Goal: Task Accomplishment & Management: Use online tool/utility

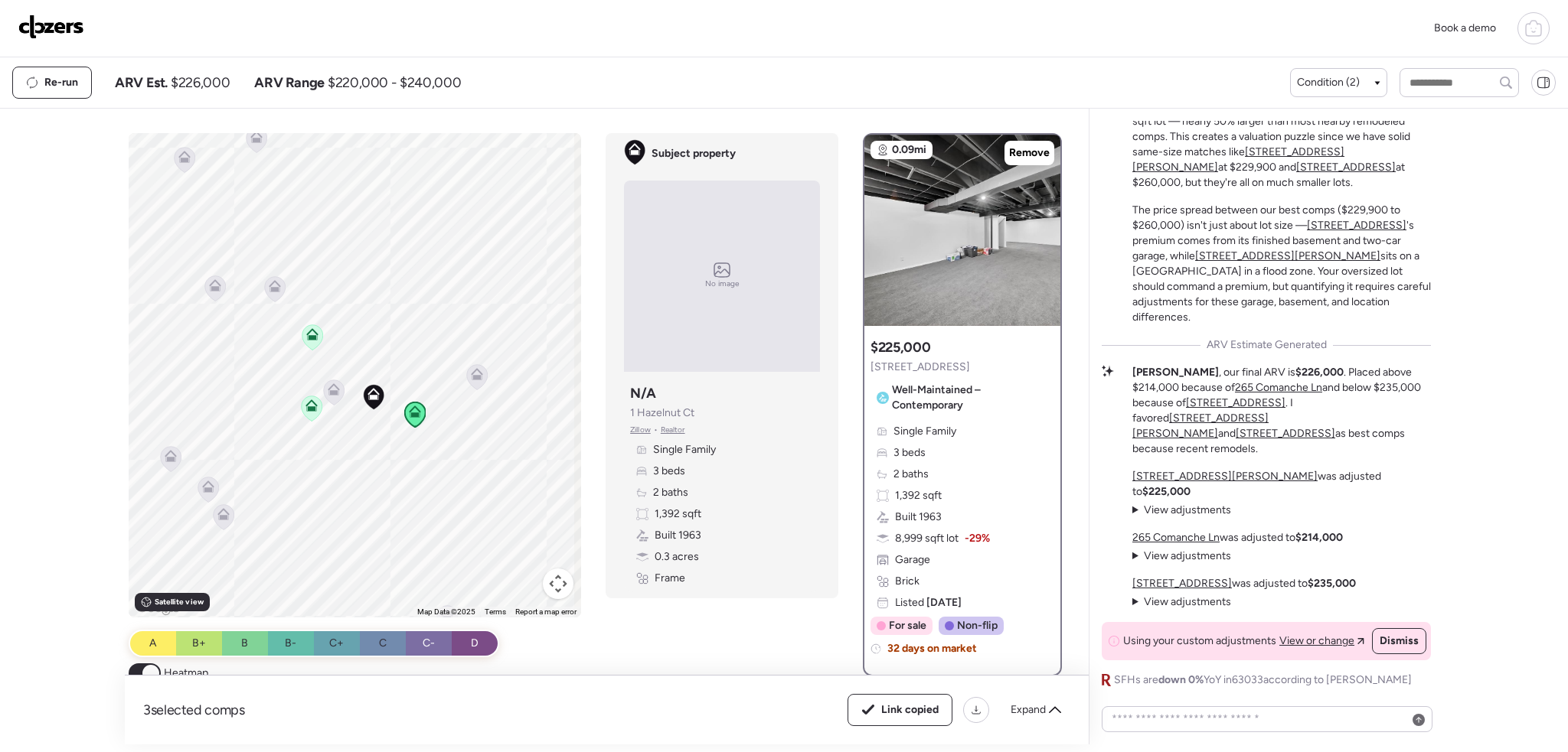
click at [1524, 29] on div at bounding box center [1534, 28] width 32 height 32
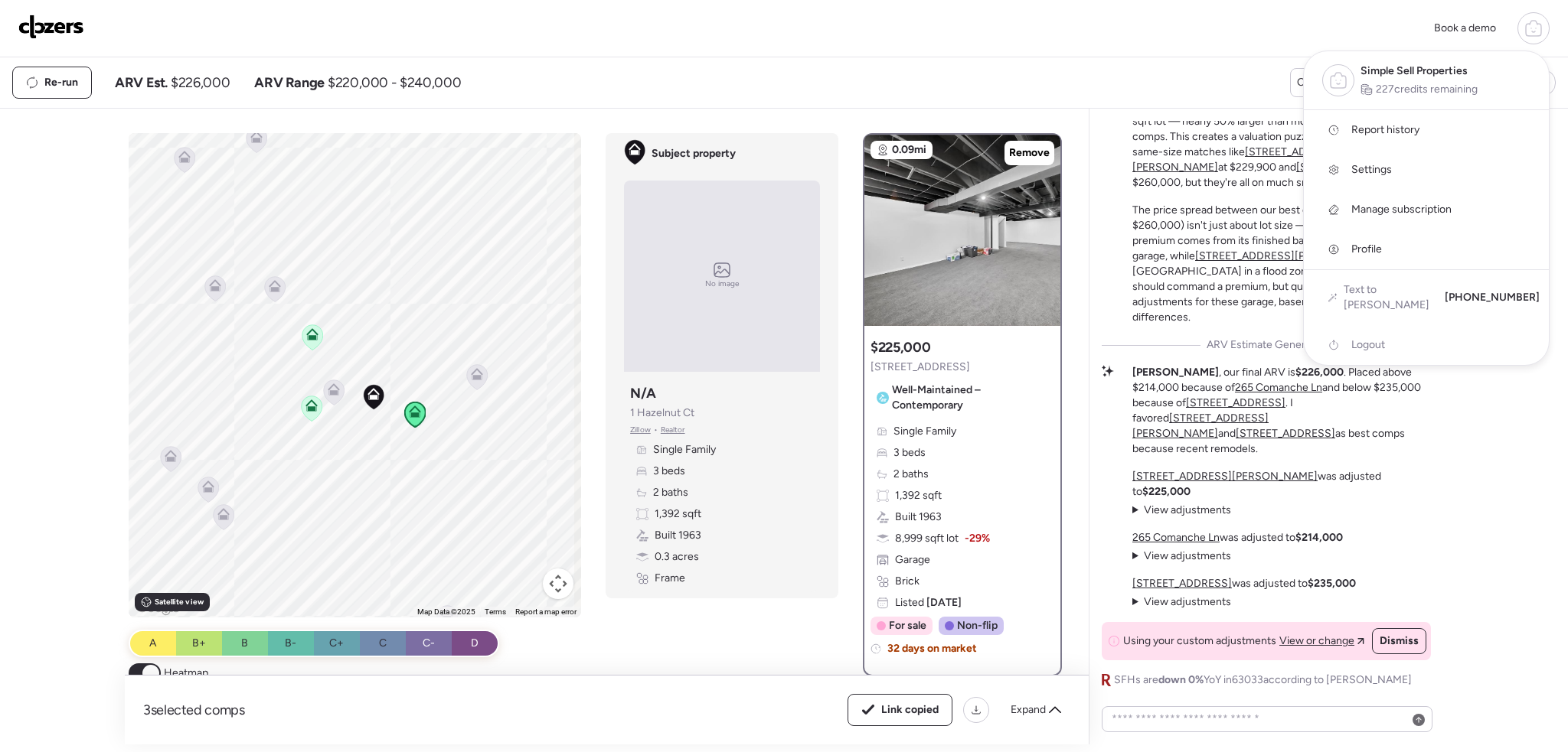
click at [1412, 132] on span "Report history" at bounding box center [1385, 130] width 68 height 15
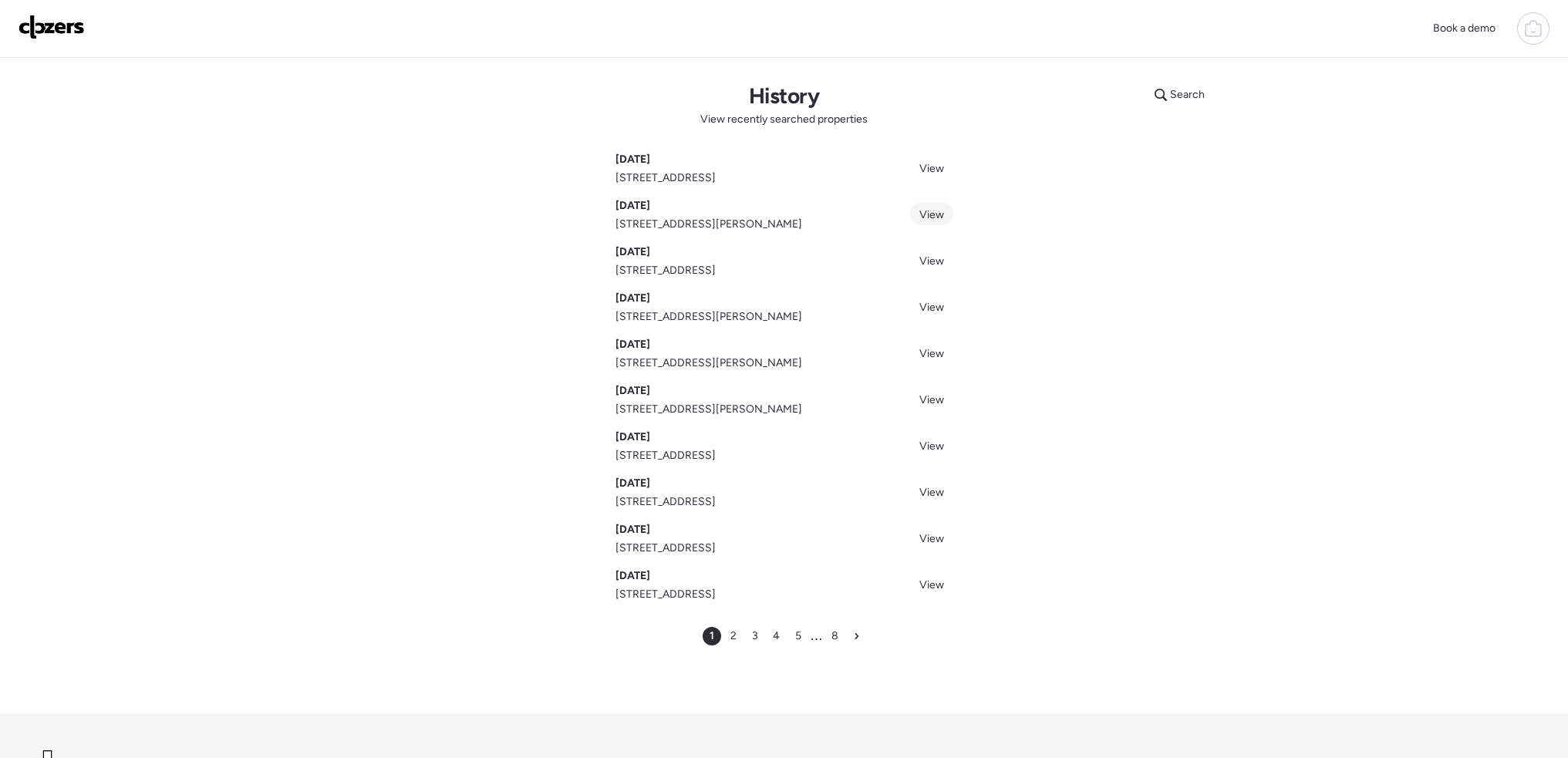
click at [922, 210] on span "View" at bounding box center [931, 215] width 25 height 13
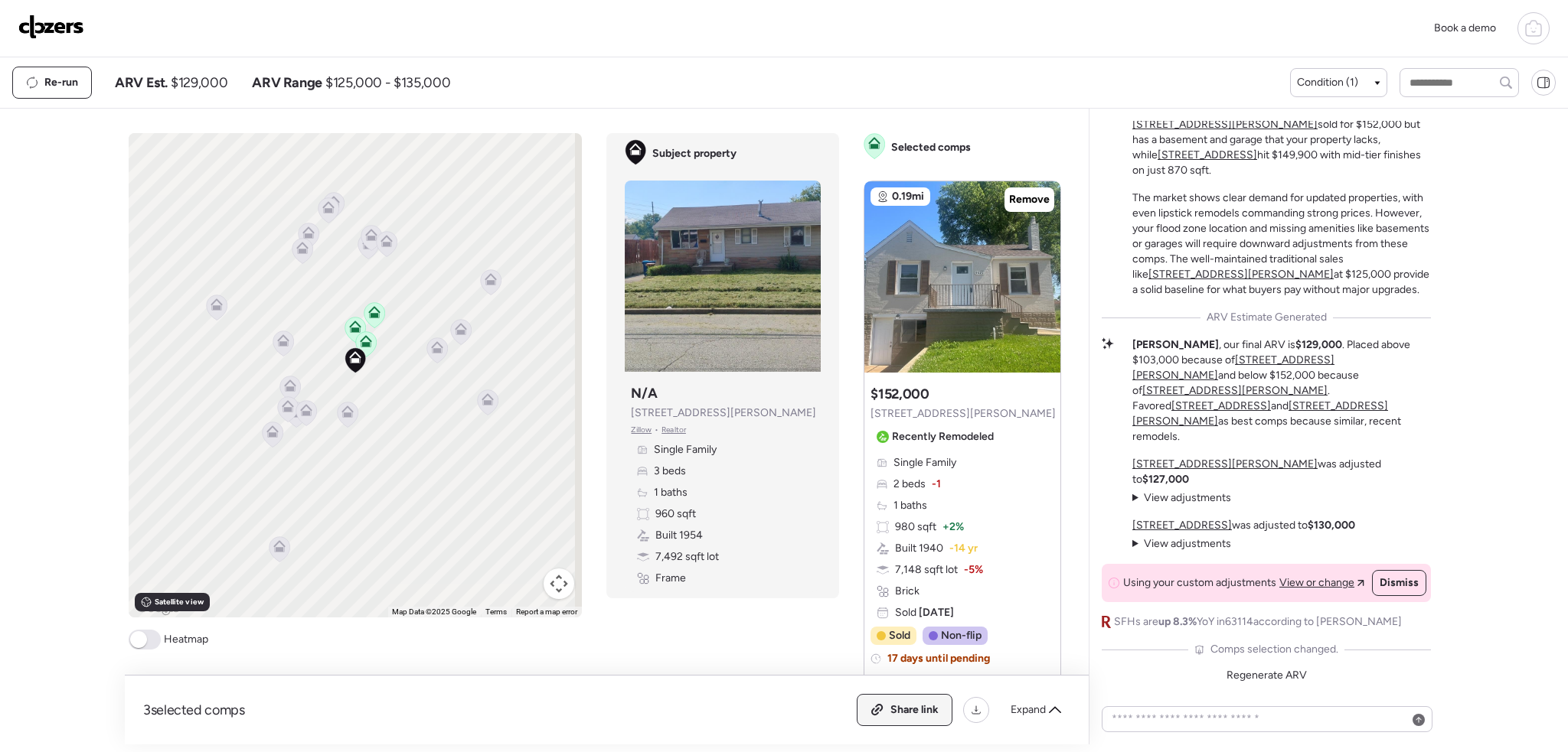
click at [931, 707] on span "Share link" at bounding box center [914, 710] width 48 height 15
click at [1533, 25] on icon at bounding box center [1534, 28] width 18 height 18
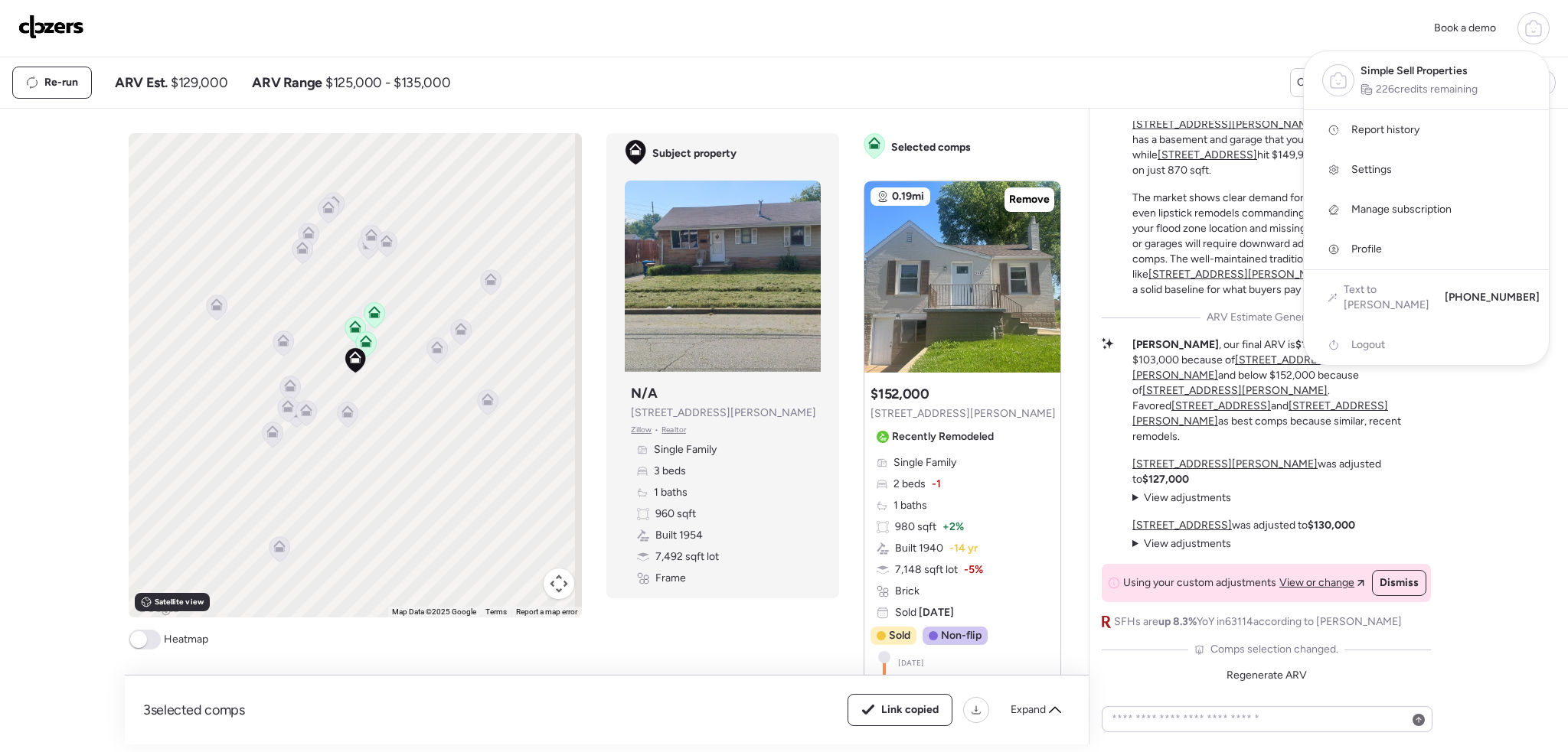
click at [1399, 129] on span "Report history" at bounding box center [1385, 130] width 68 height 15
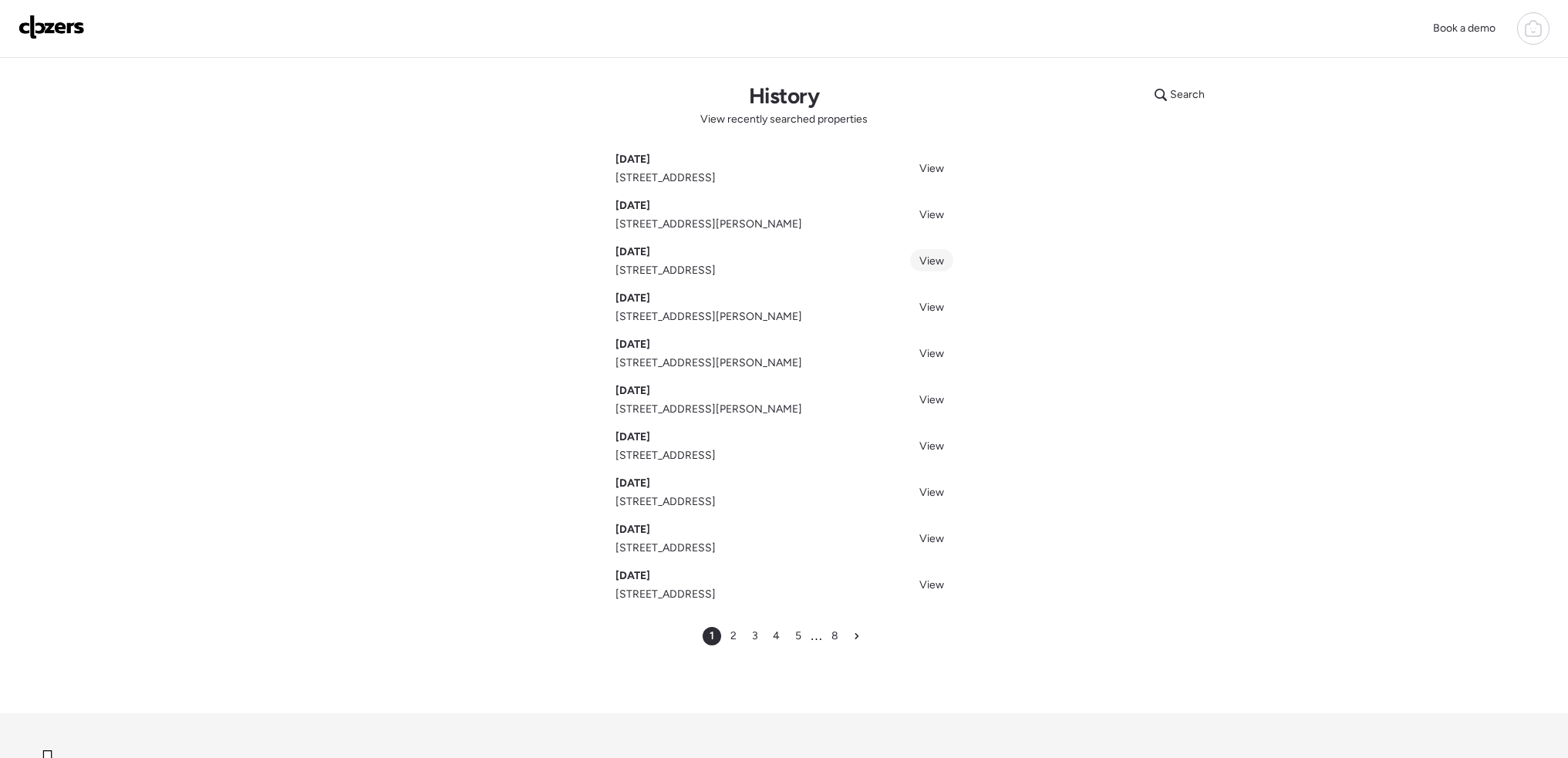
click at [928, 255] on span "View" at bounding box center [931, 261] width 25 height 13
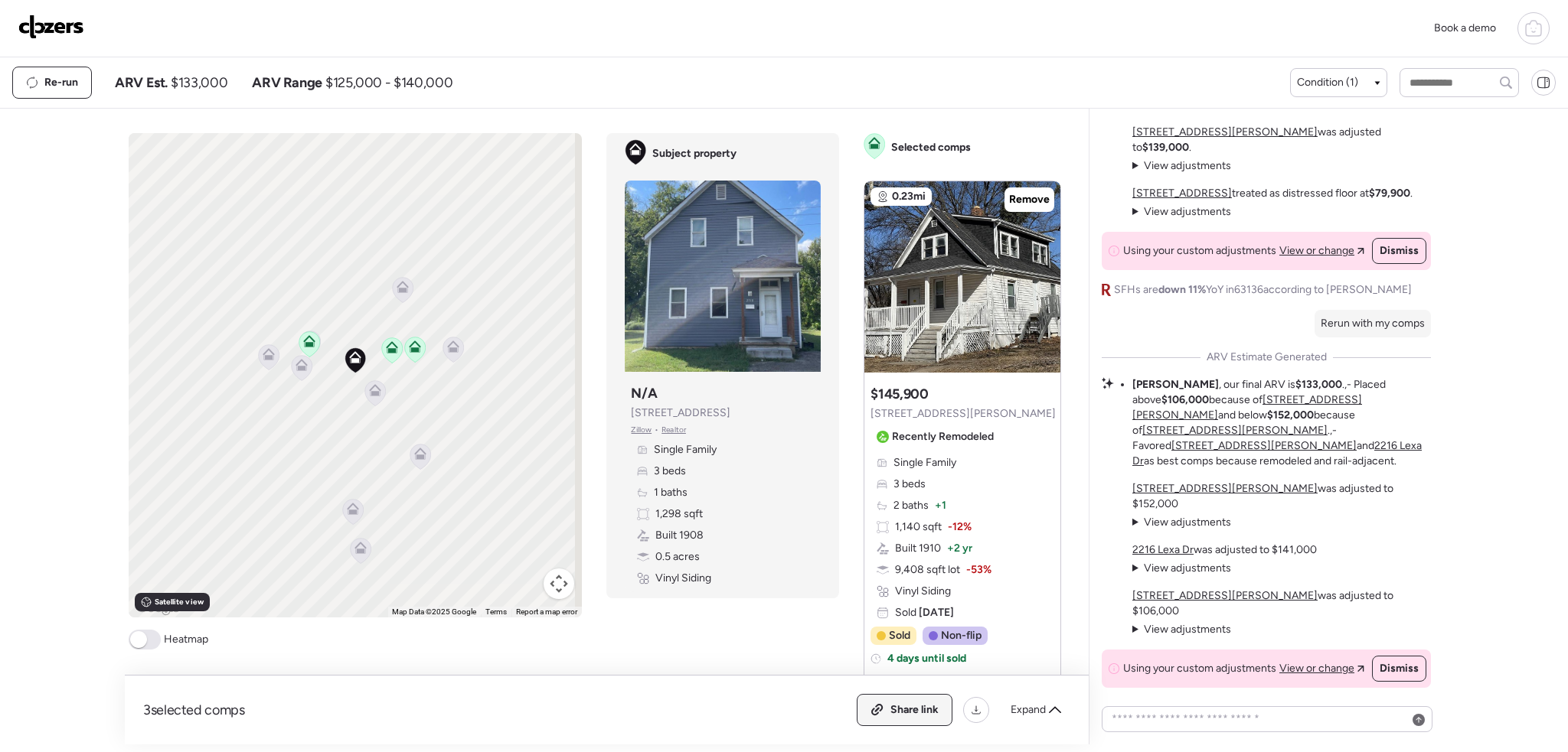
click at [913, 710] on span "Share link" at bounding box center [914, 710] width 48 height 15
